Goal: Task Accomplishment & Management: Use online tool/utility

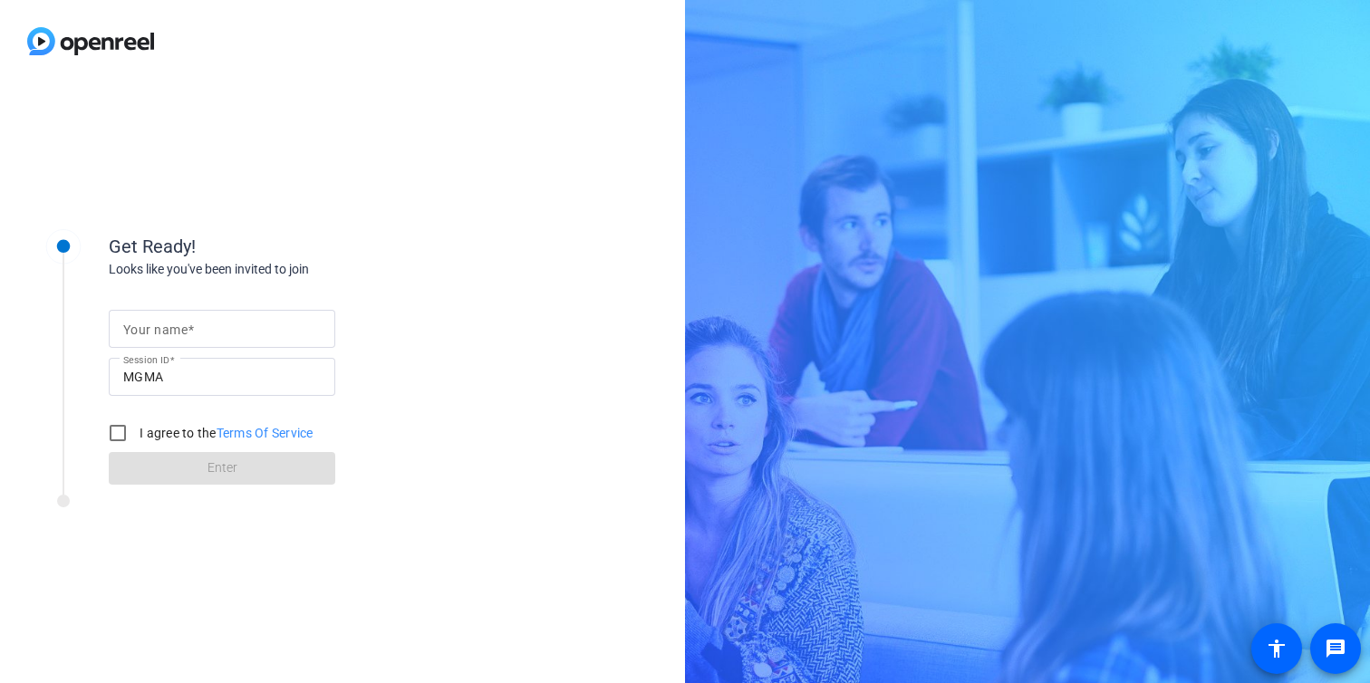
click at [245, 333] on input "Your name" at bounding box center [221, 329] width 197 height 22
type input "[PERSON_NAME]"
click at [119, 430] on input "I agree to the Terms Of Service" at bounding box center [118, 433] width 36 height 36
checkbox input "true"
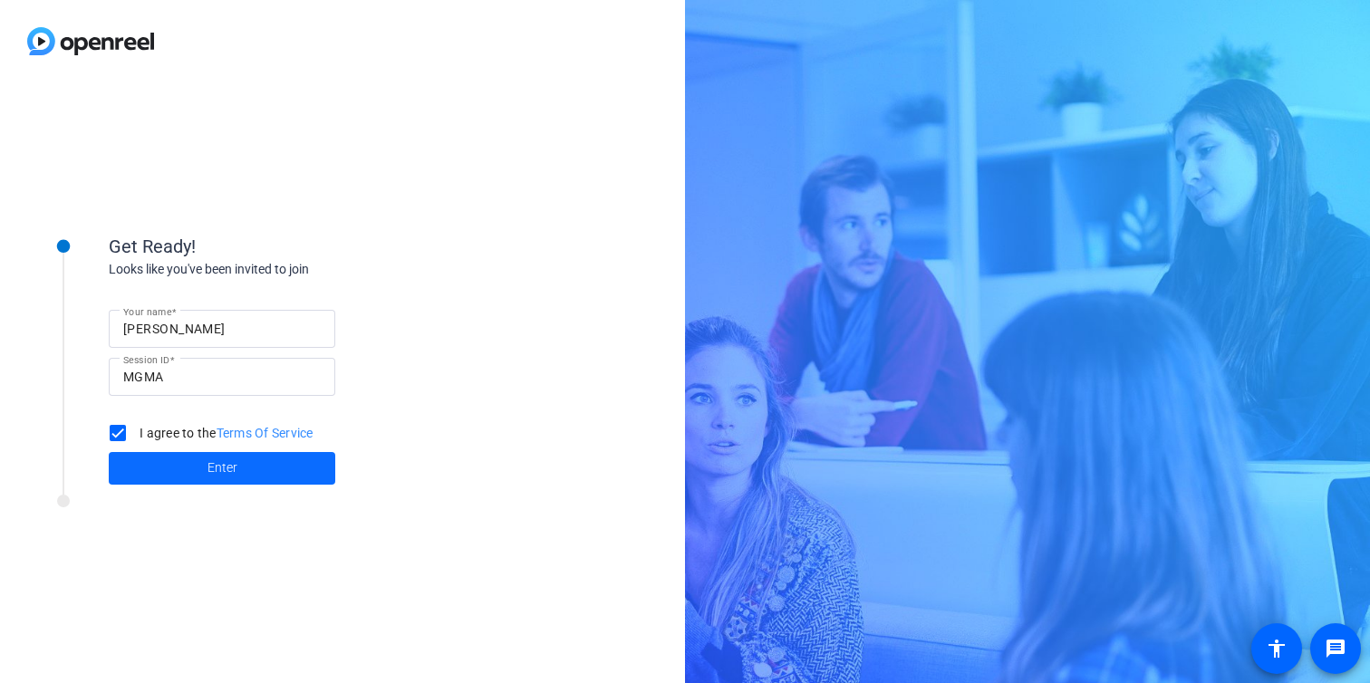
click at [231, 474] on span "Enter" at bounding box center [222, 467] width 30 height 19
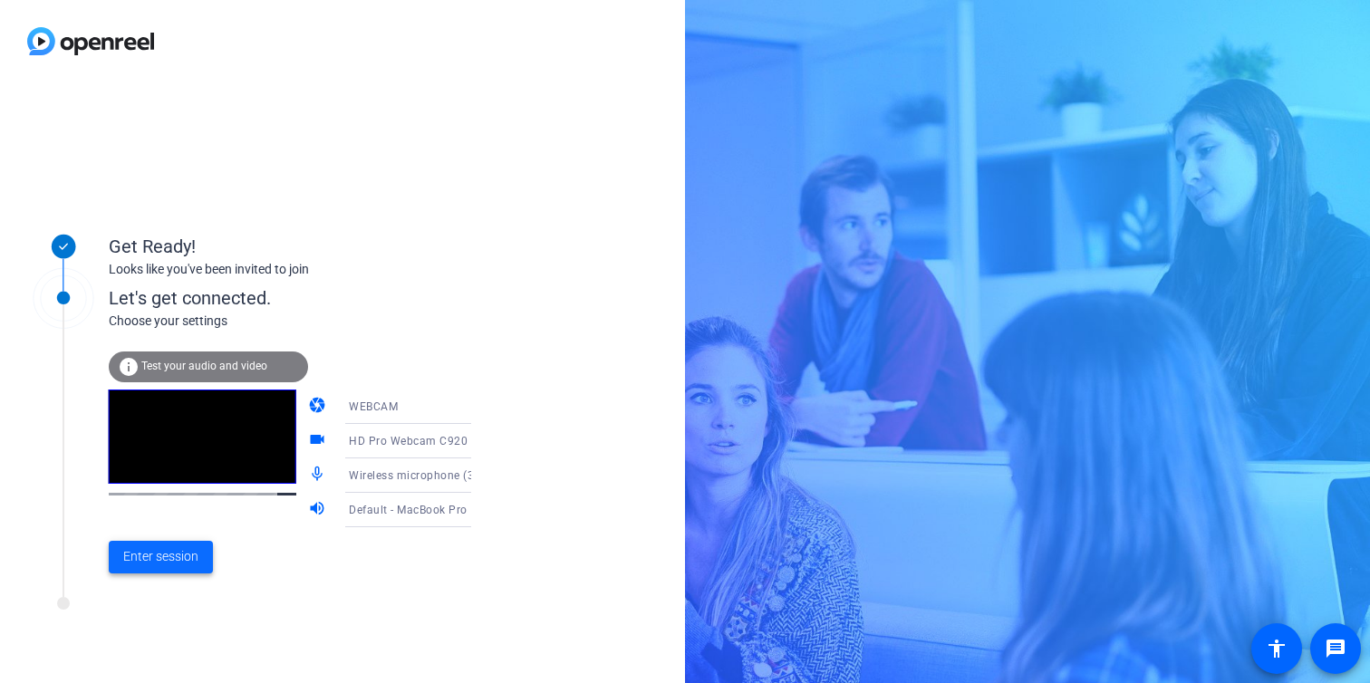
click at [164, 559] on span "Enter session" at bounding box center [160, 556] width 75 height 19
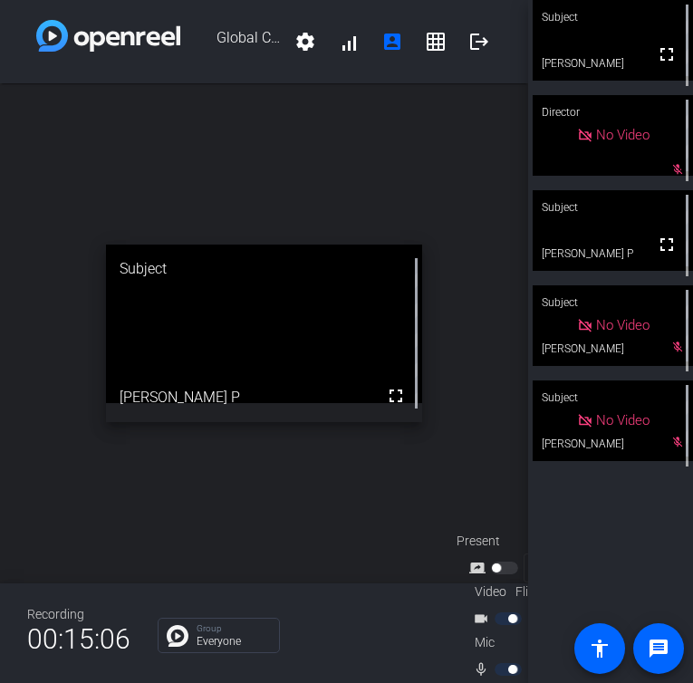
click at [616, 38] on video at bounding box center [613, 40] width 160 height 81
click at [499, 669] on div at bounding box center [510, 669] width 31 height 13
click at [676, 16] on icon at bounding box center [678, 16] width 12 height 12
click at [677, 14] on icon at bounding box center [678, 16] width 12 height 12
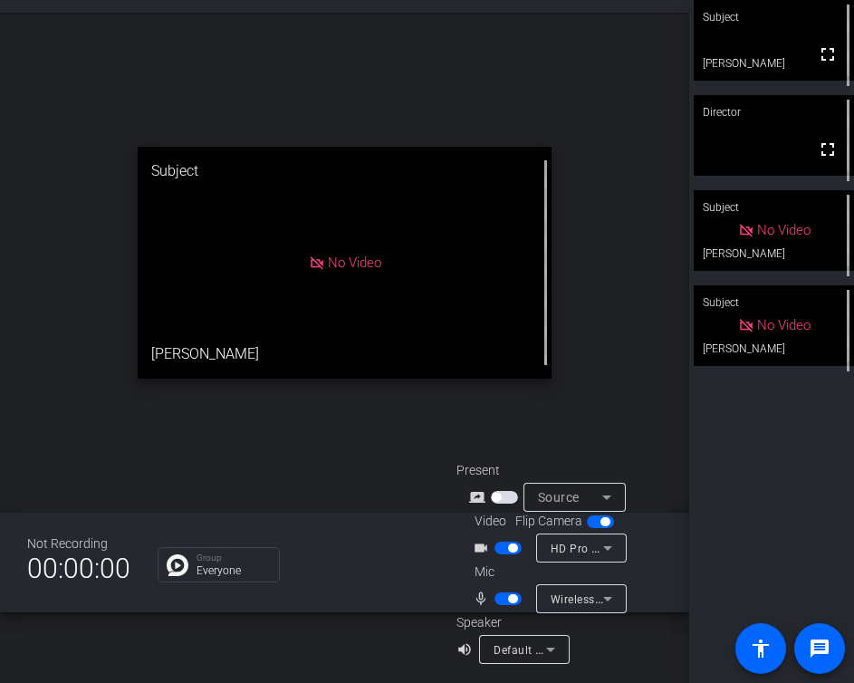
scroll to position [72, 0]
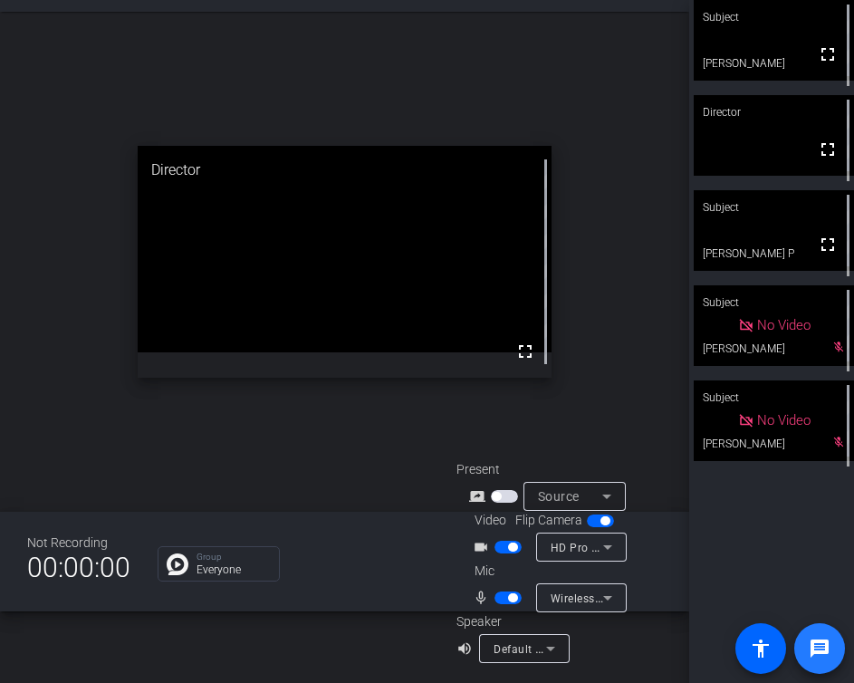
click at [823, 652] on mat-icon "message" at bounding box center [820, 649] width 22 height 22
click at [597, 596] on icon at bounding box center [608, 598] width 22 height 22
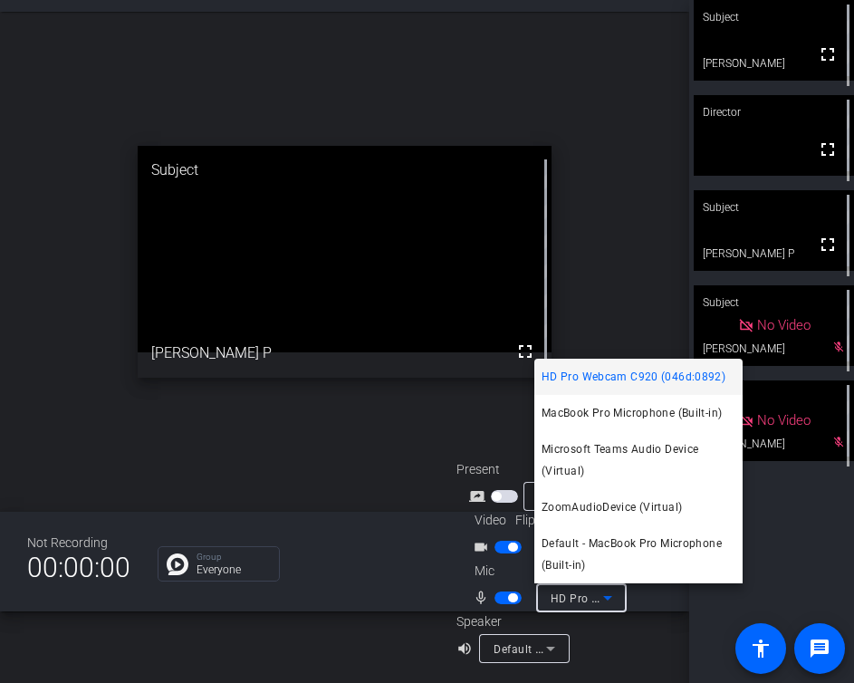
click at [609, 381] on span "HD Pro Webcam C920 (046d:0892)" at bounding box center [634, 377] width 184 height 22
